Goal: Information Seeking & Learning: Learn about a topic

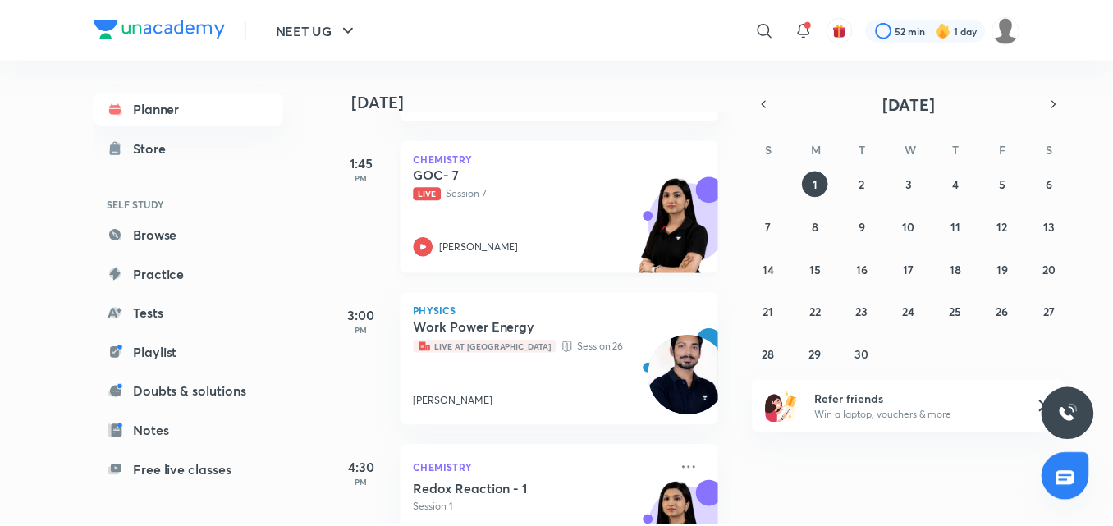
scroll to position [656, 0]
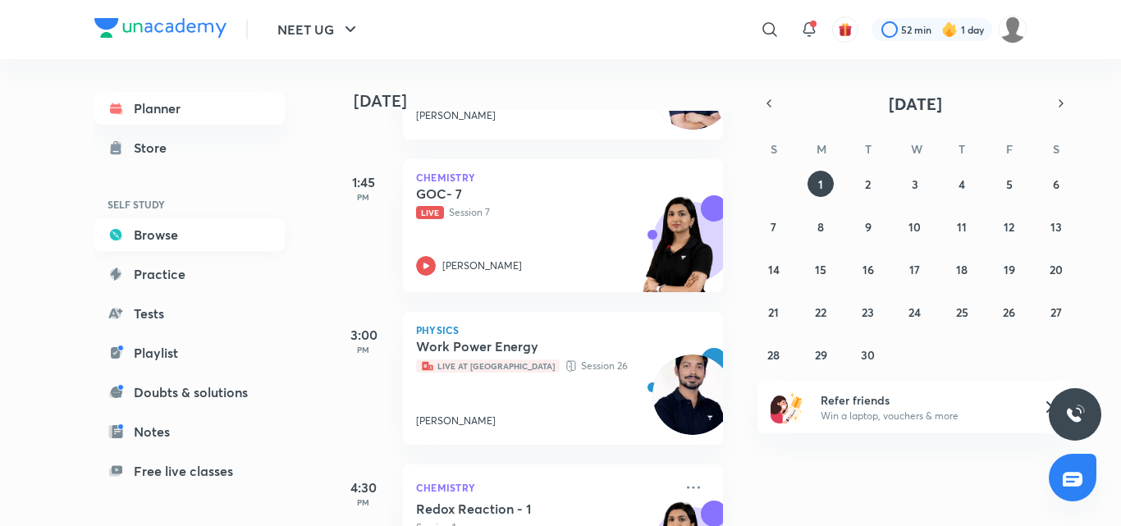
click at [198, 226] on link "Browse" at bounding box center [189, 234] width 190 height 33
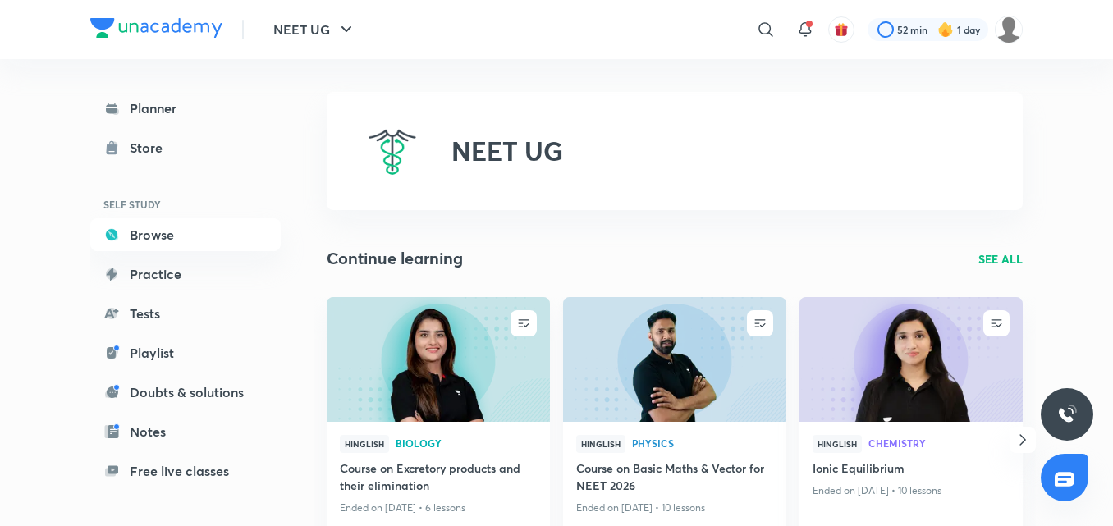
click at [636, 391] on img at bounding box center [673, 358] width 227 height 127
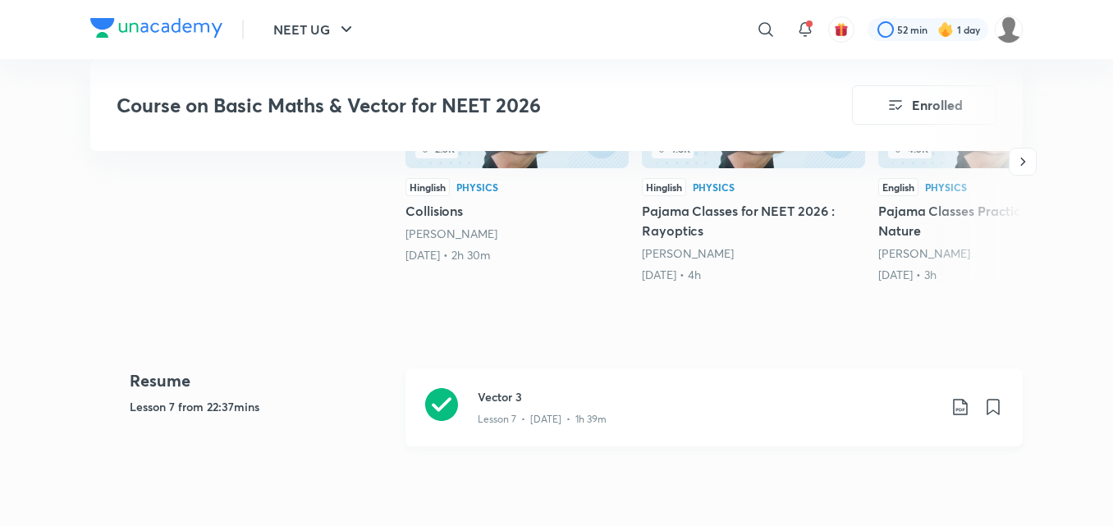
scroll to position [903, 0]
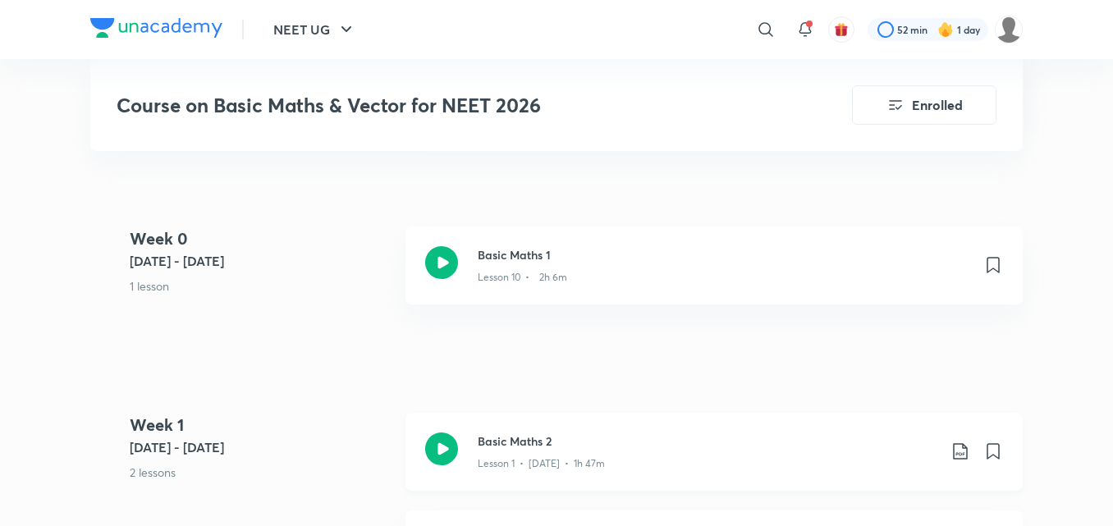
click at [437, 445] on icon at bounding box center [441, 448] width 33 height 33
